Goal: Transaction & Acquisition: Obtain resource

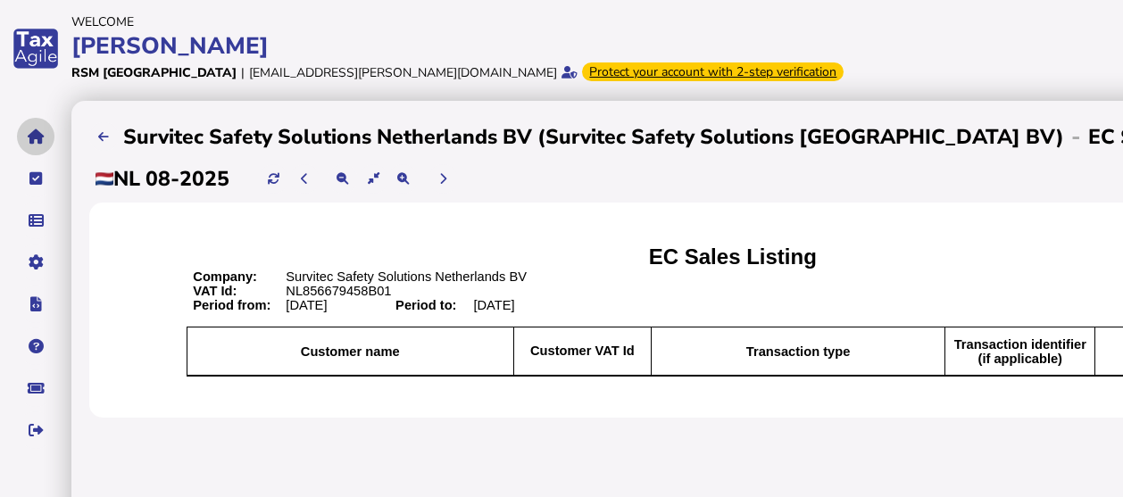
click at [21, 128] on button "navigate application pages" at bounding box center [35, 136] width 37 height 37
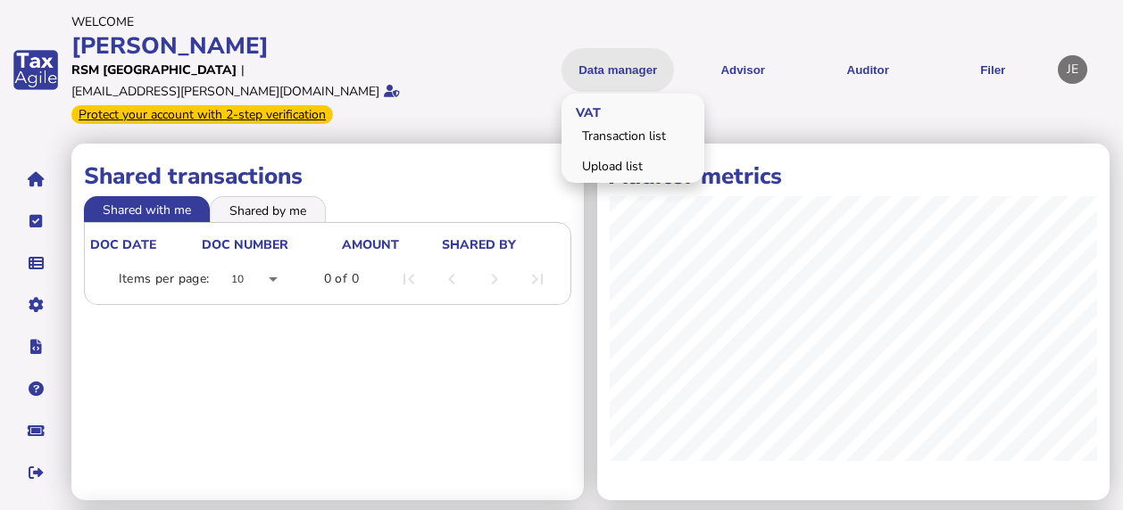
click at [598, 48] on button "Data manager" at bounding box center [617, 70] width 112 height 44
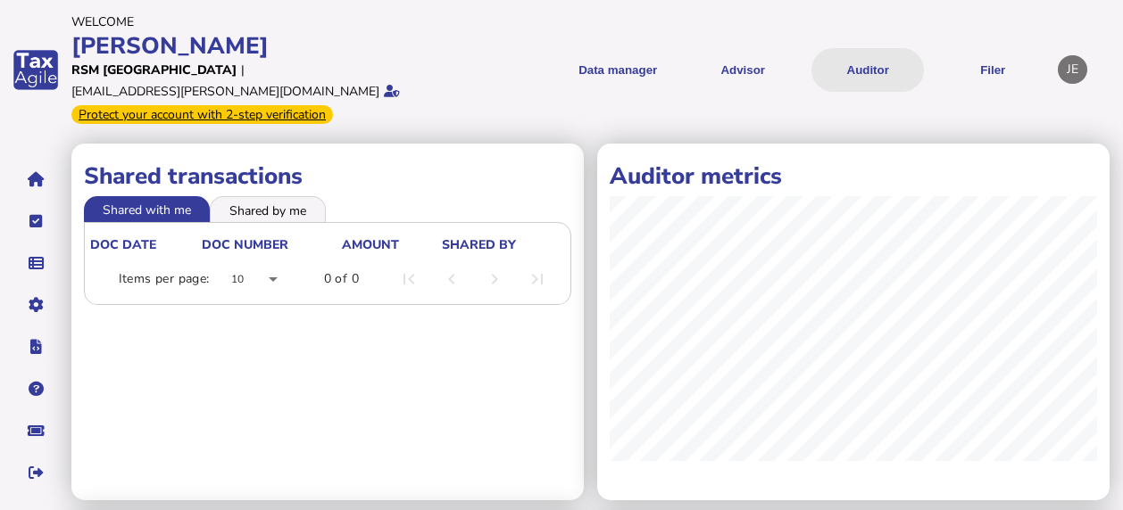
click at [879, 69] on button "Auditor" at bounding box center [867, 70] width 112 height 44
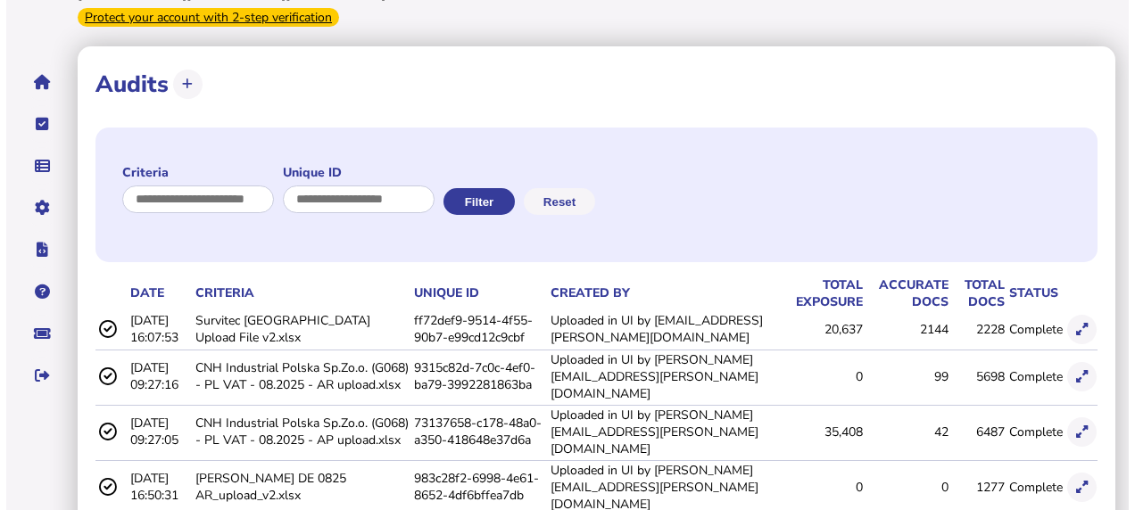
scroll to position [99, 0]
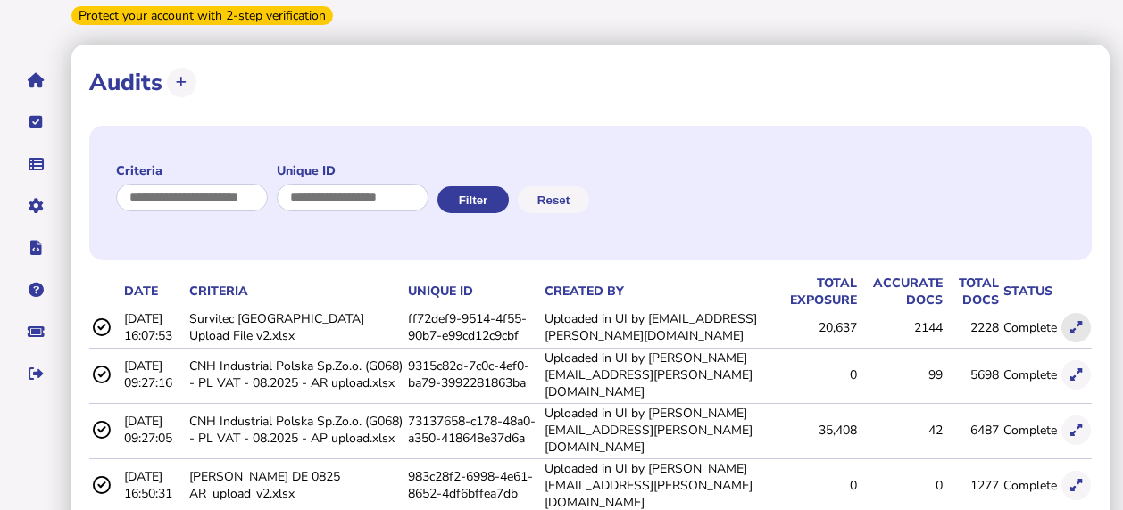
click at [1074, 322] on icon at bounding box center [1076, 328] width 12 height 12
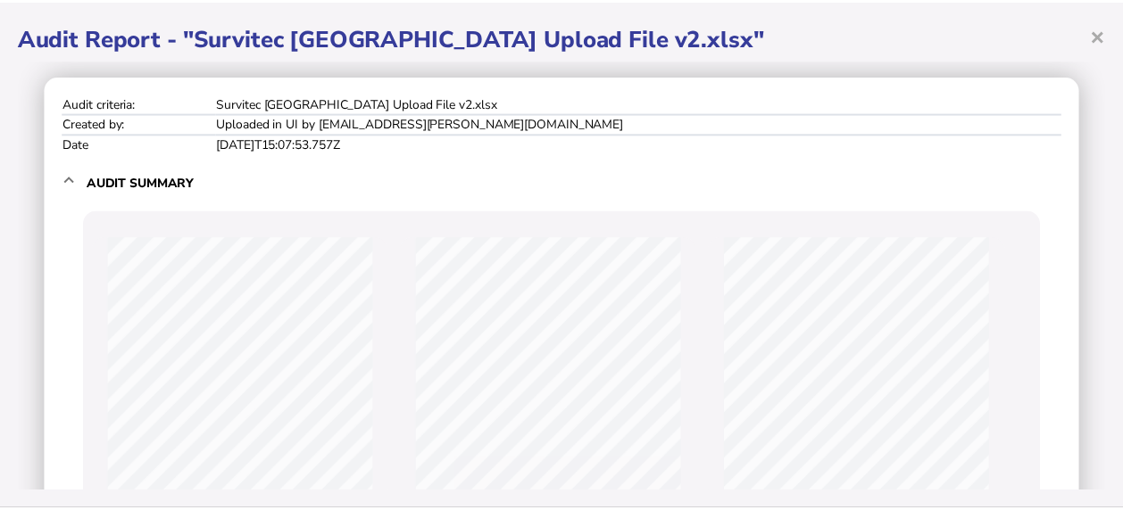
scroll to position [0, 0]
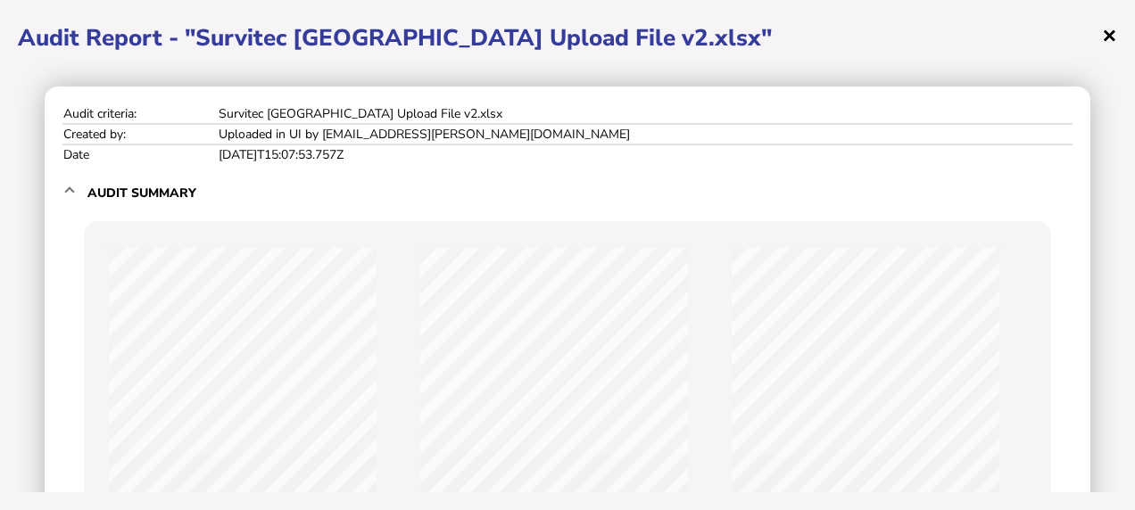
click at [1113, 30] on span "×" at bounding box center [1109, 35] width 15 height 34
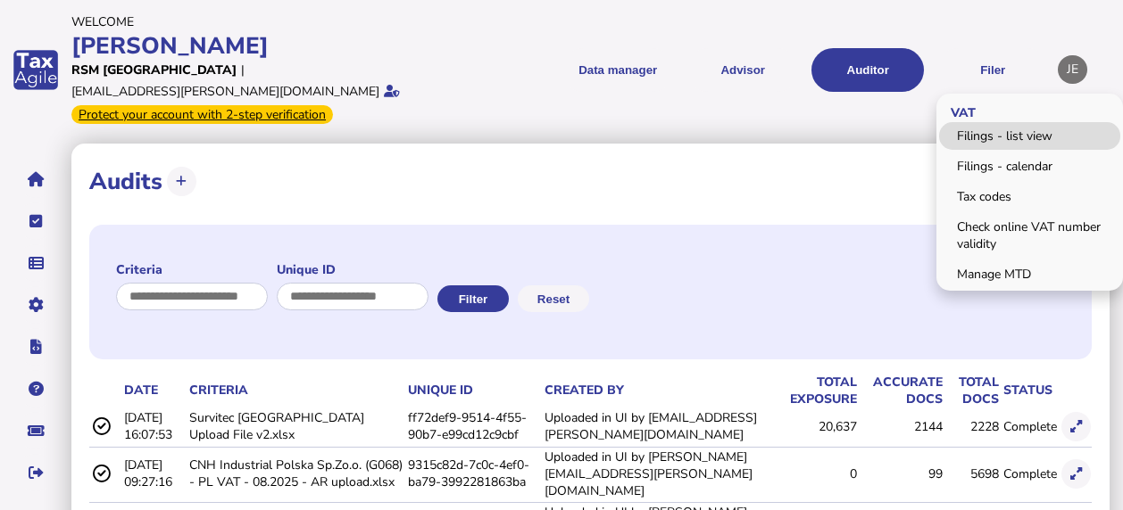
click at [996, 125] on link "Filings - list view" at bounding box center [1029, 136] width 181 height 28
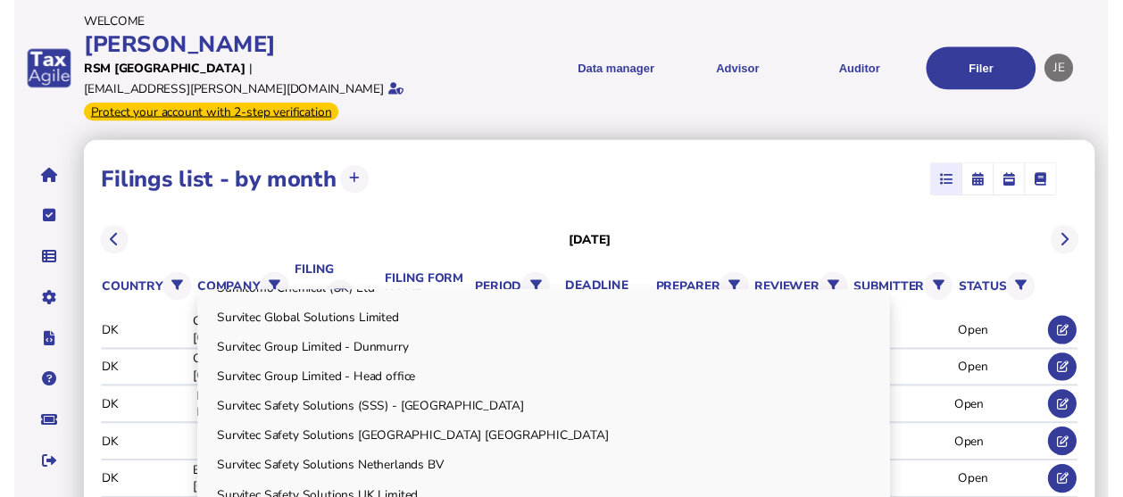
scroll to position [2429, 0]
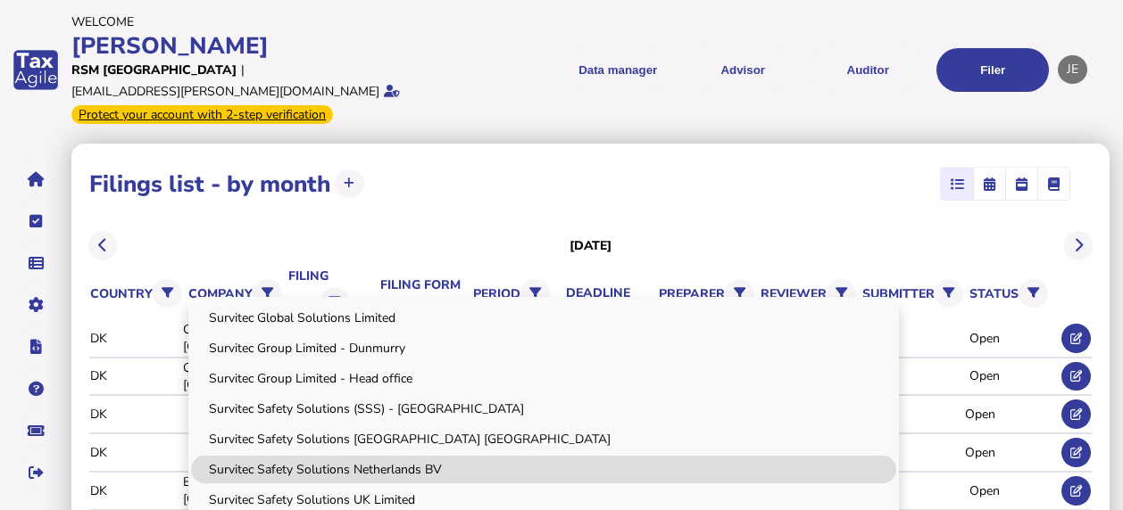
click at [266, 456] on link "Survitec Safety Solutions Netherlands BV" at bounding box center [543, 470] width 705 height 28
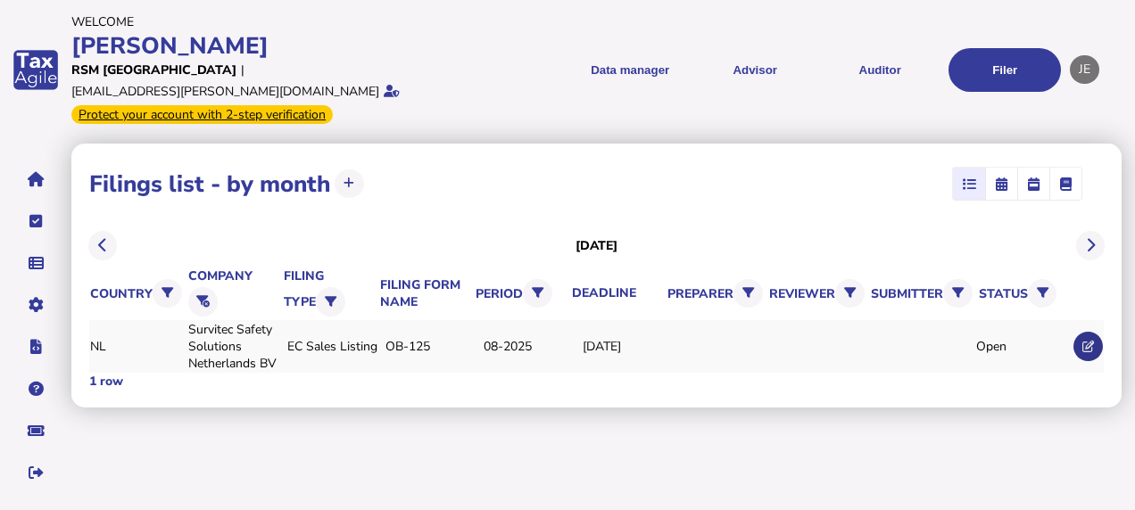
click at [1089, 341] on icon at bounding box center [1088, 347] width 12 height 12
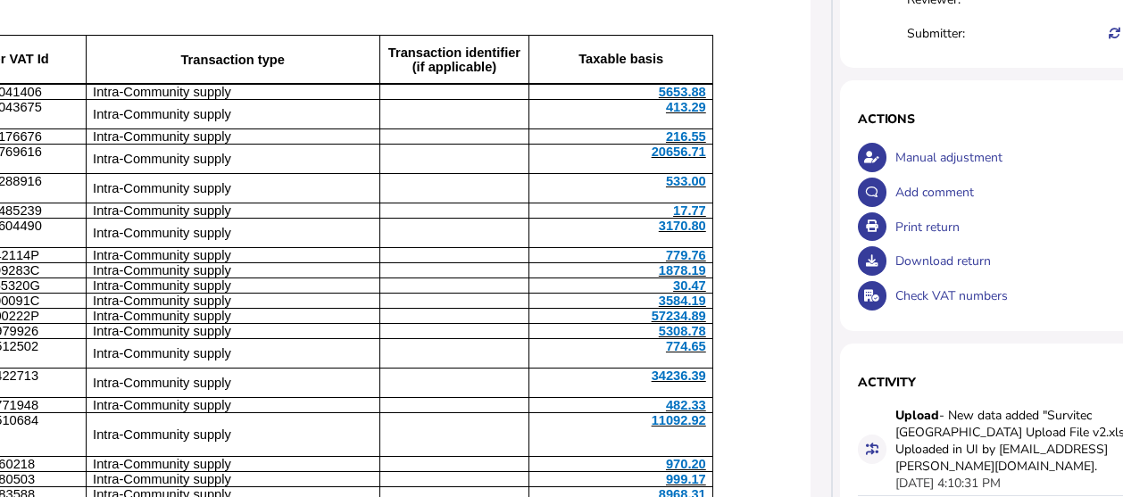
scroll to position [307, 566]
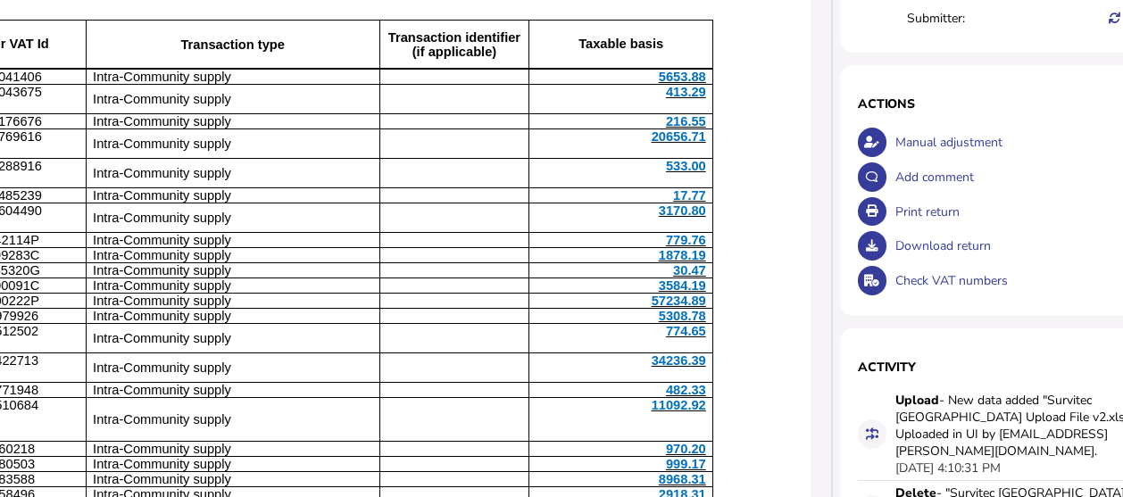
click at [891, 244] on div "Download return" at bounding box center [1059, 245] width 336 height 35
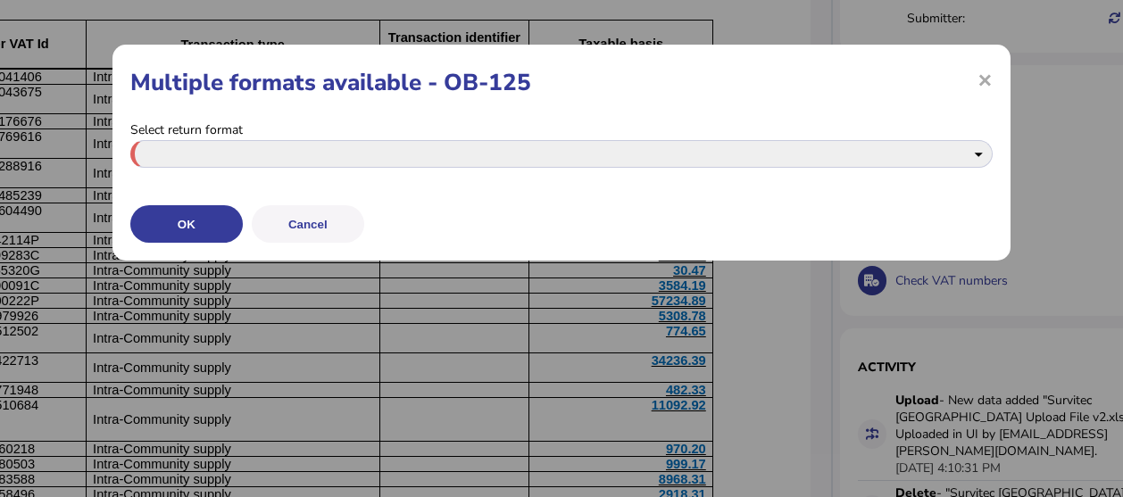
scroll to position [307, 553]
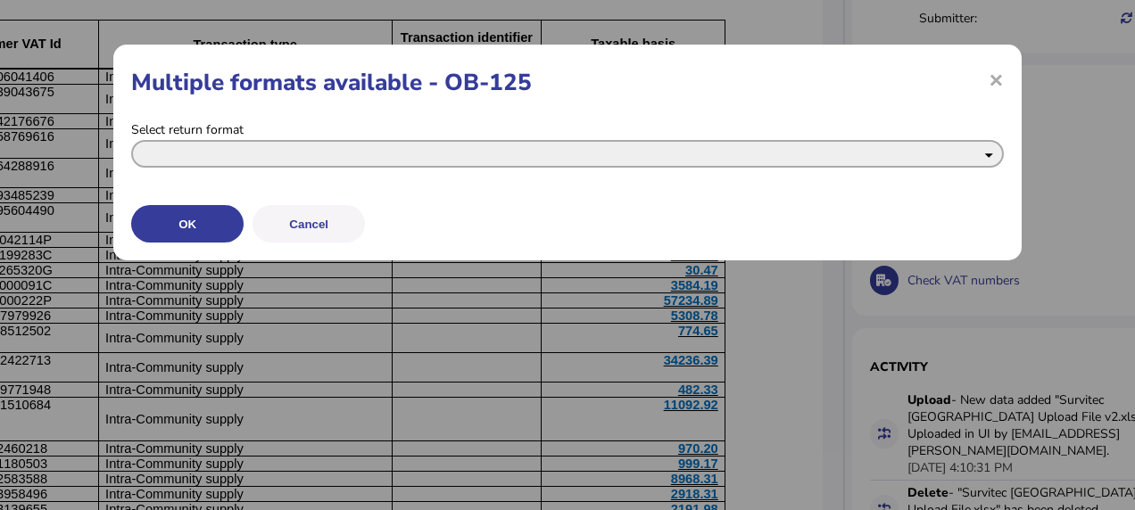
click at [987, 149] on select "**********" at bounding box center [567, 154] width 873 height 28
select select "**********"
click at [131, 140] on select "**********" at bounding box center [567, 154] width 873 height 28
drag, startPoint x: 227, startPoint y: 233, endPoint x: 835, endPoint y: 44, distance: 637.3
click at [835, 44] on div "**********" at bounding box center [567, 255] width 1135 height 510
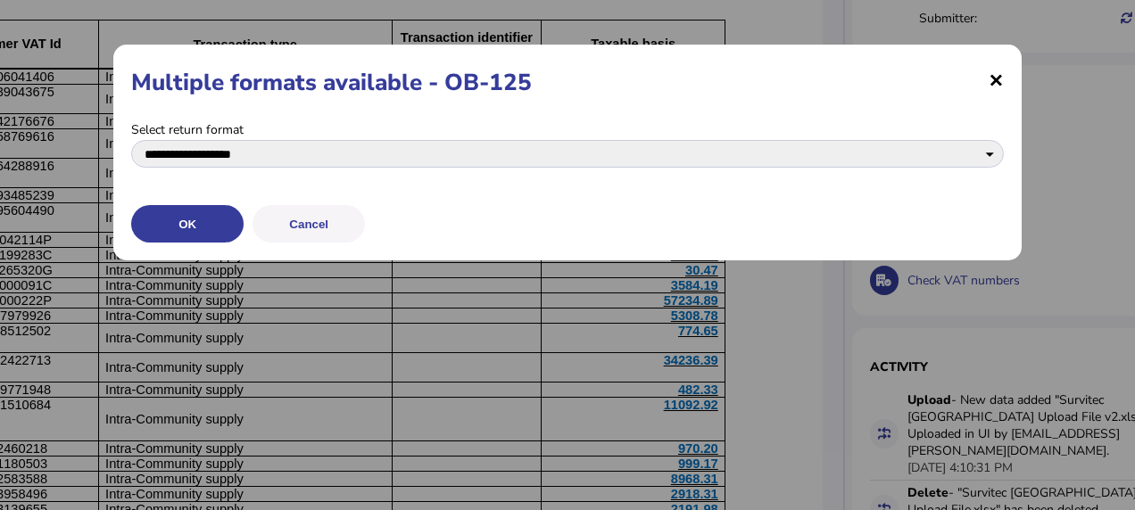
click at [995, 77] on span "×" at bounding box center [996, 79] width 15 height 34
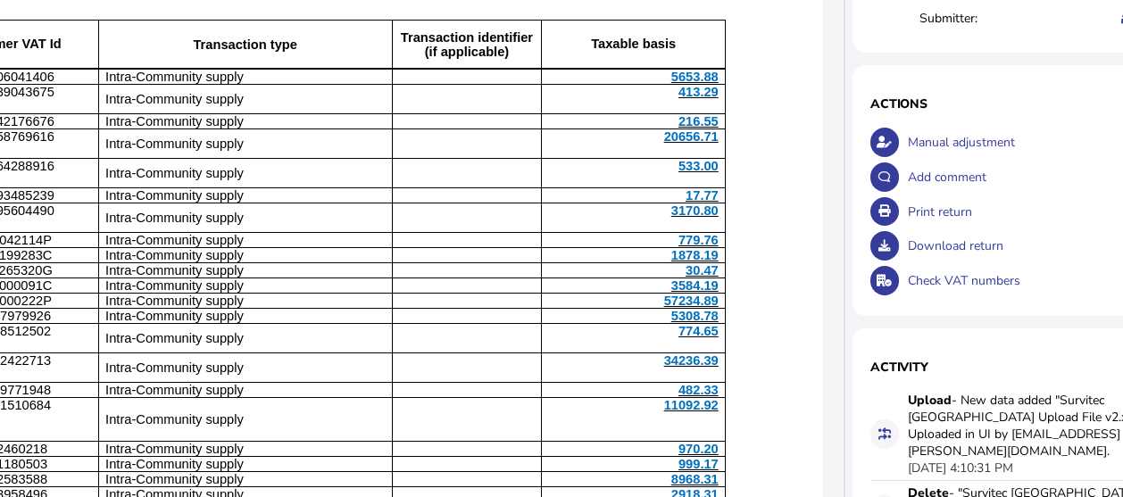
click at [903, 208] on div "Print return" at bounding box center [1071, 212] width 336 height 35
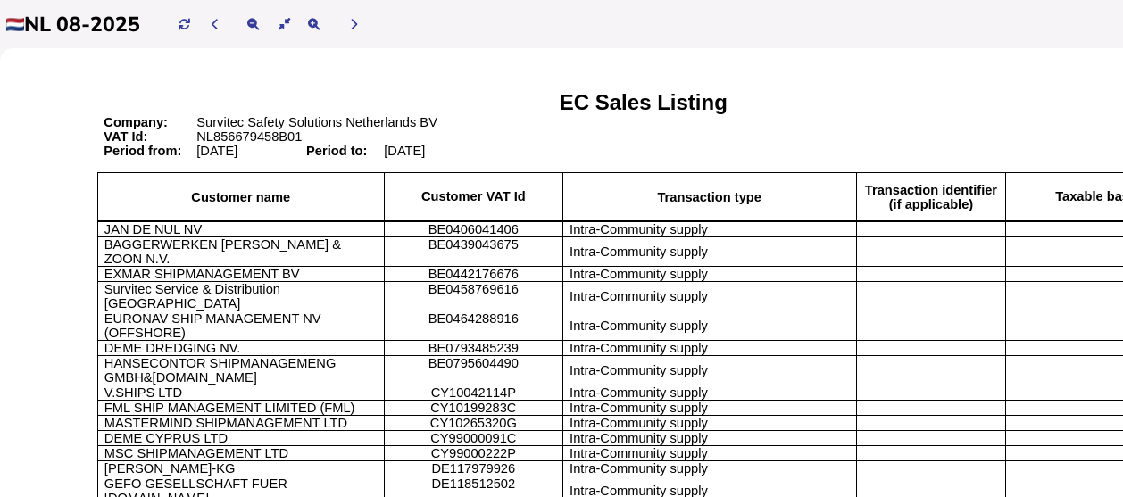
scroll to position [154, 91]
